Goal: Find specific page/section: Find specific page/section

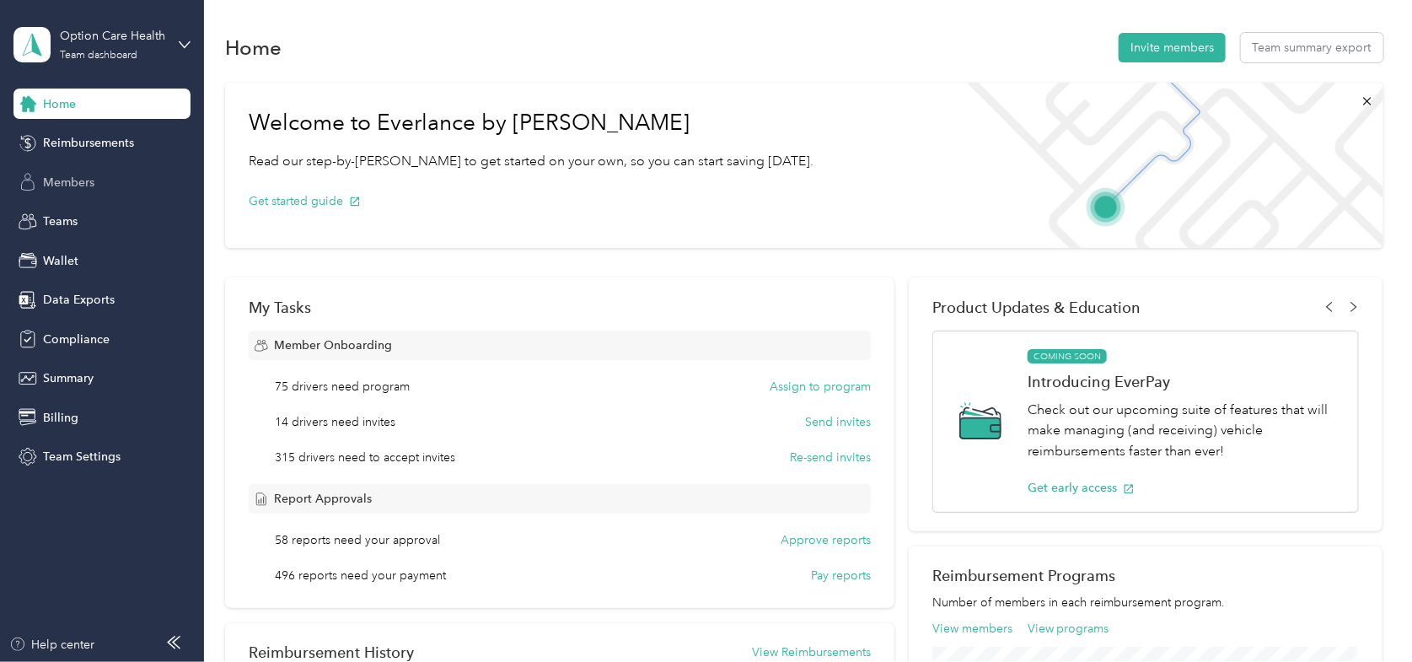
click at [56, 180] on span "Members" at bounding box center [68, 183] width 51 height 18
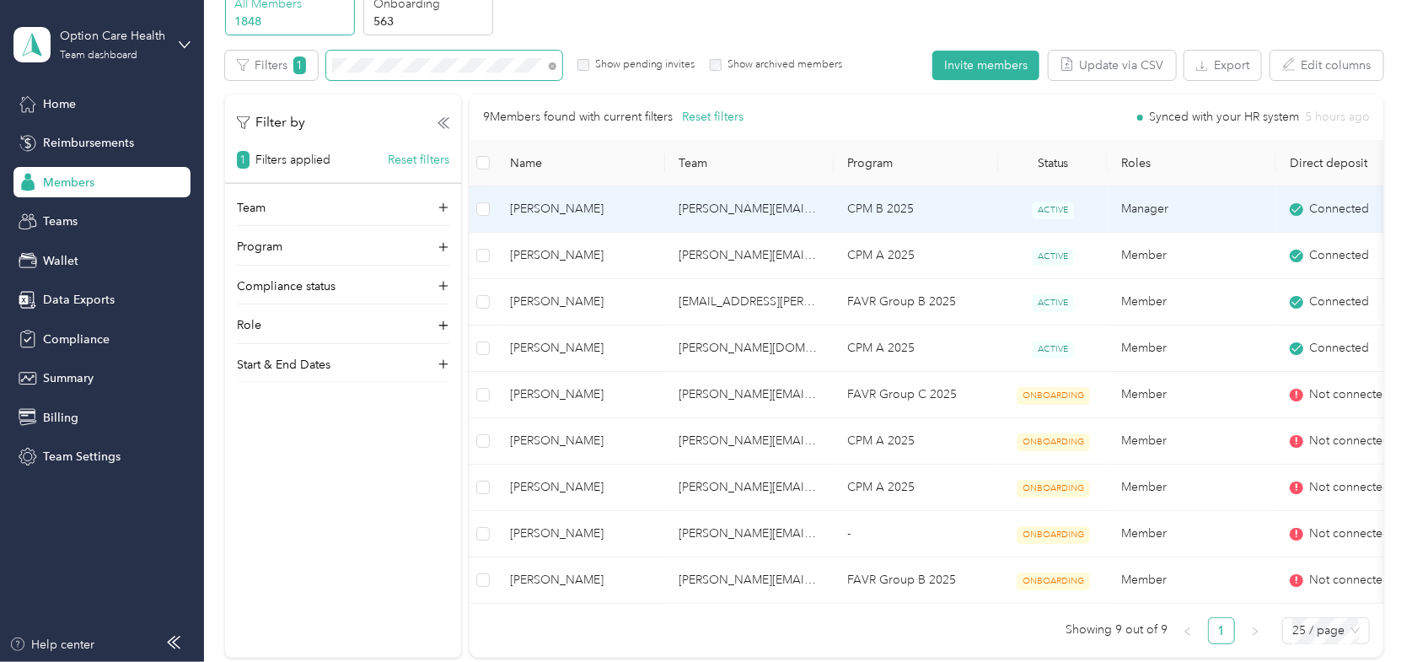
scroll to position [169, 0]
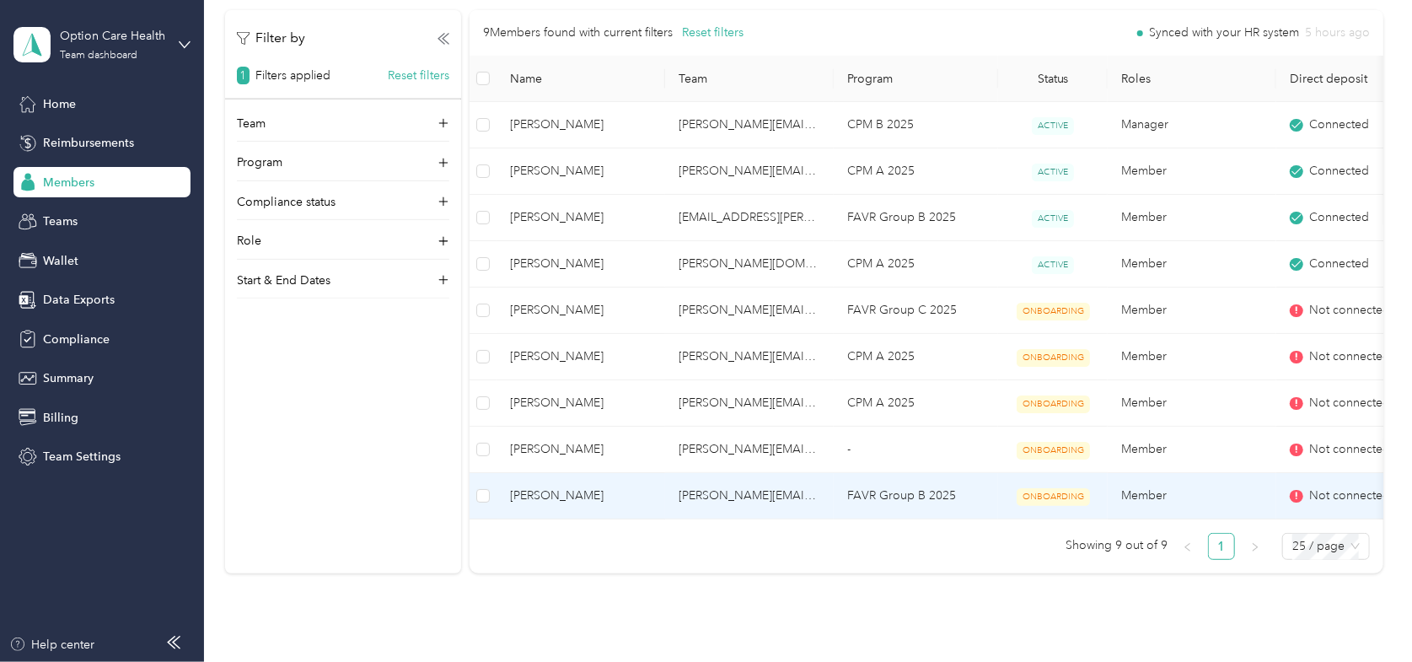
click at [553, 494] on span "[PERSON_NAME]" at bounding box center [581, 495] width 142 height 19
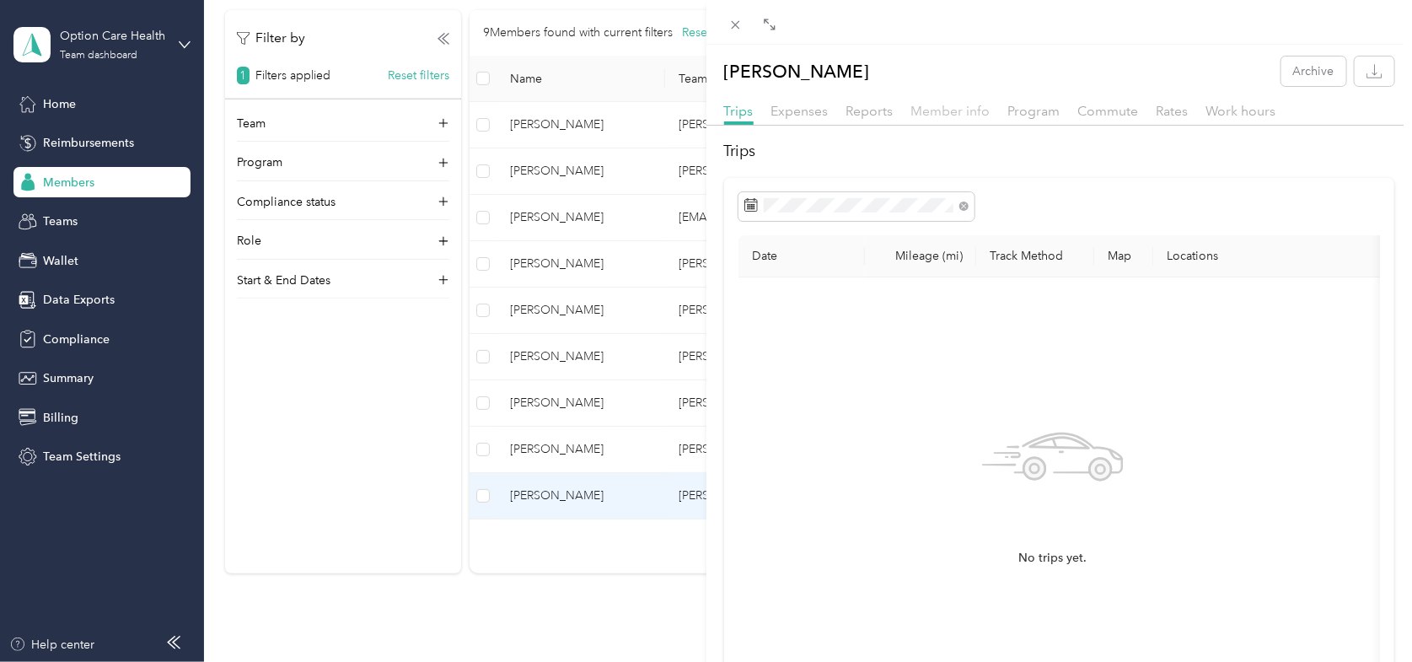
click at [950, 115] on span "Member info" at bounding box center [950, 111] width 79 height 16
